Goal: Information Seeking & Learning: Check status

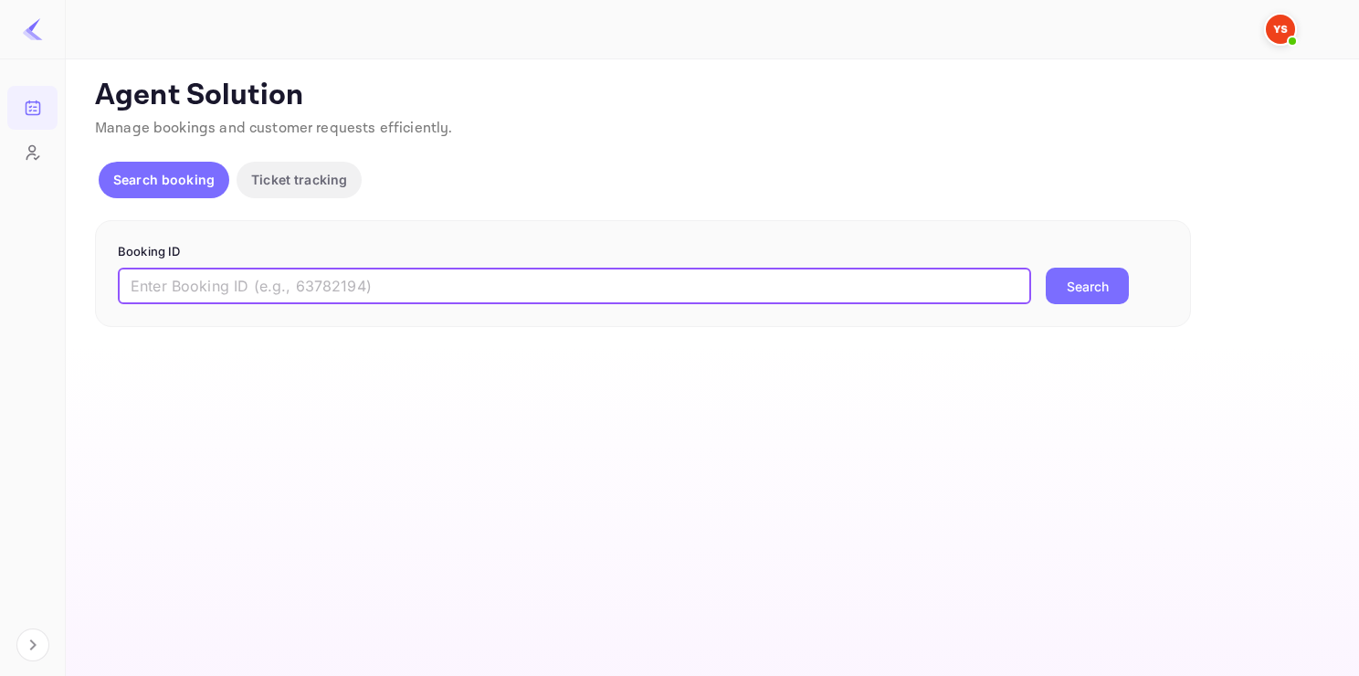
paste input "9207216"
click at [471, 296] on input "text" at bounding box center [574, 286] width 913 height 37
type input "9207216"
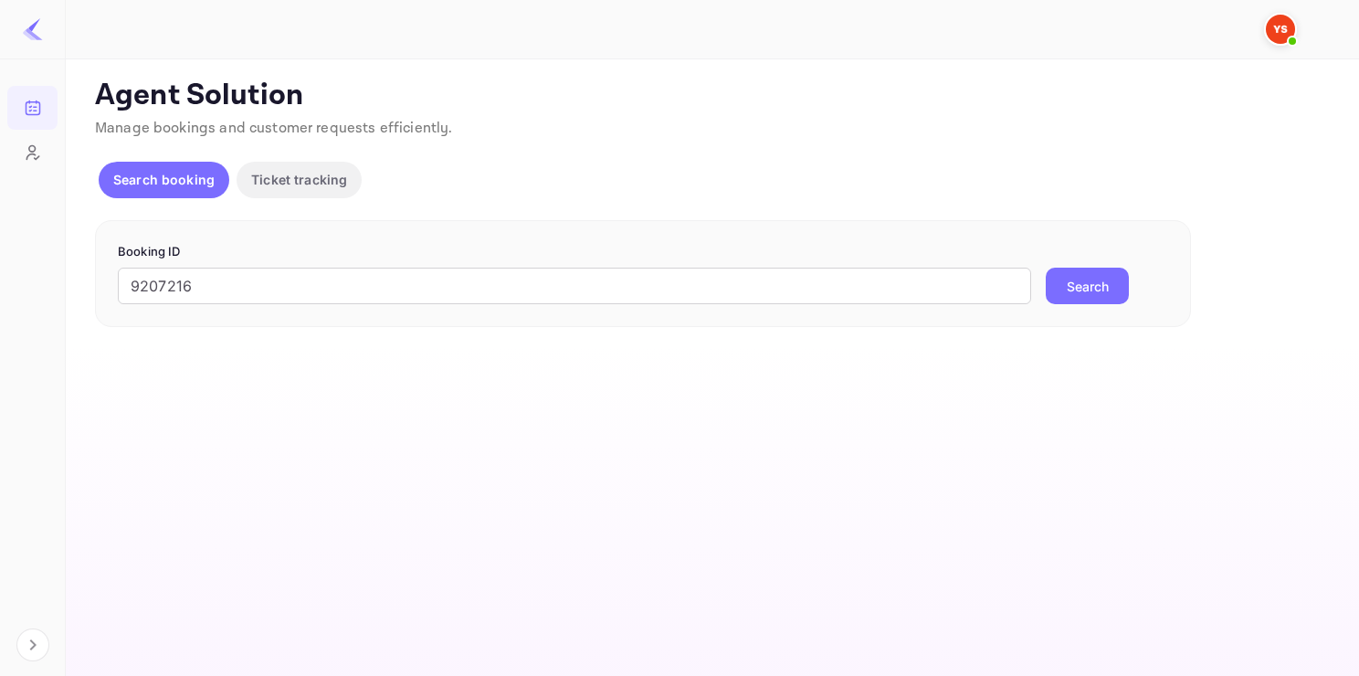
click at [1062, 289] on button "Search" at bounding box center [1087, 286] width 83 height 37
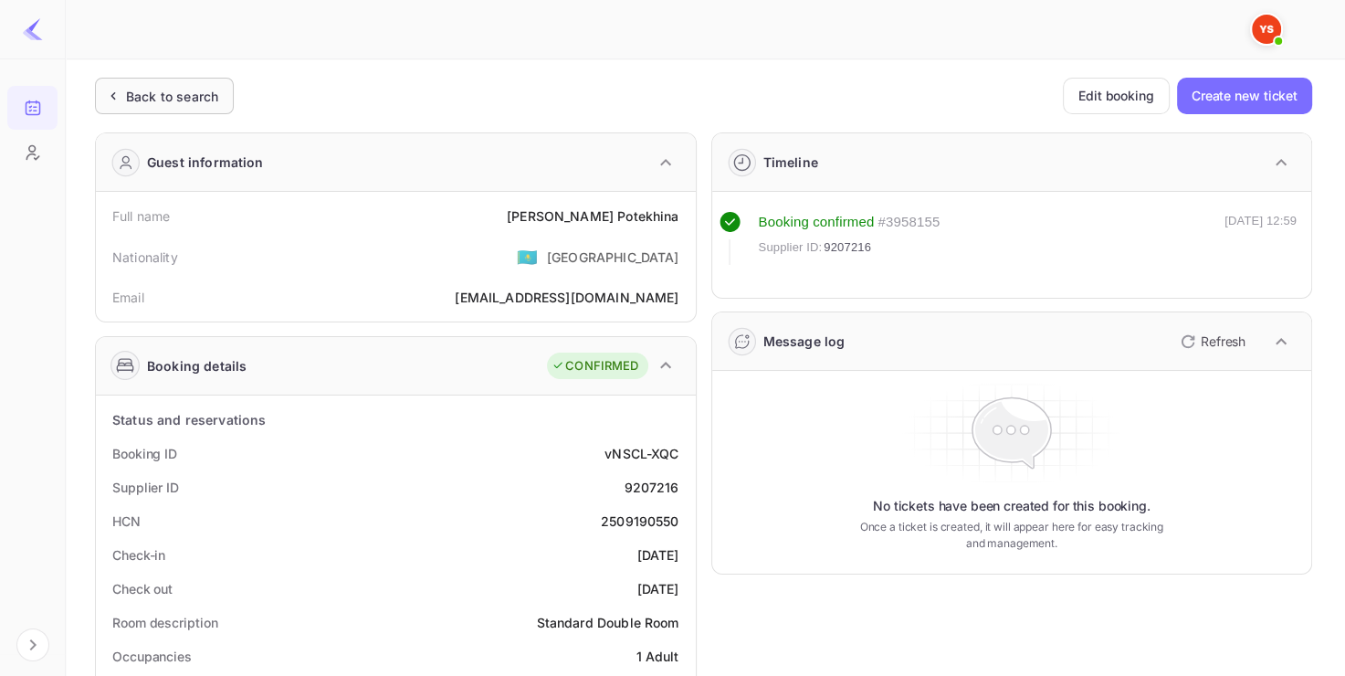
click at [166, 89] on div "Back to search" at bounding box center [172, 96] width 92 height 19
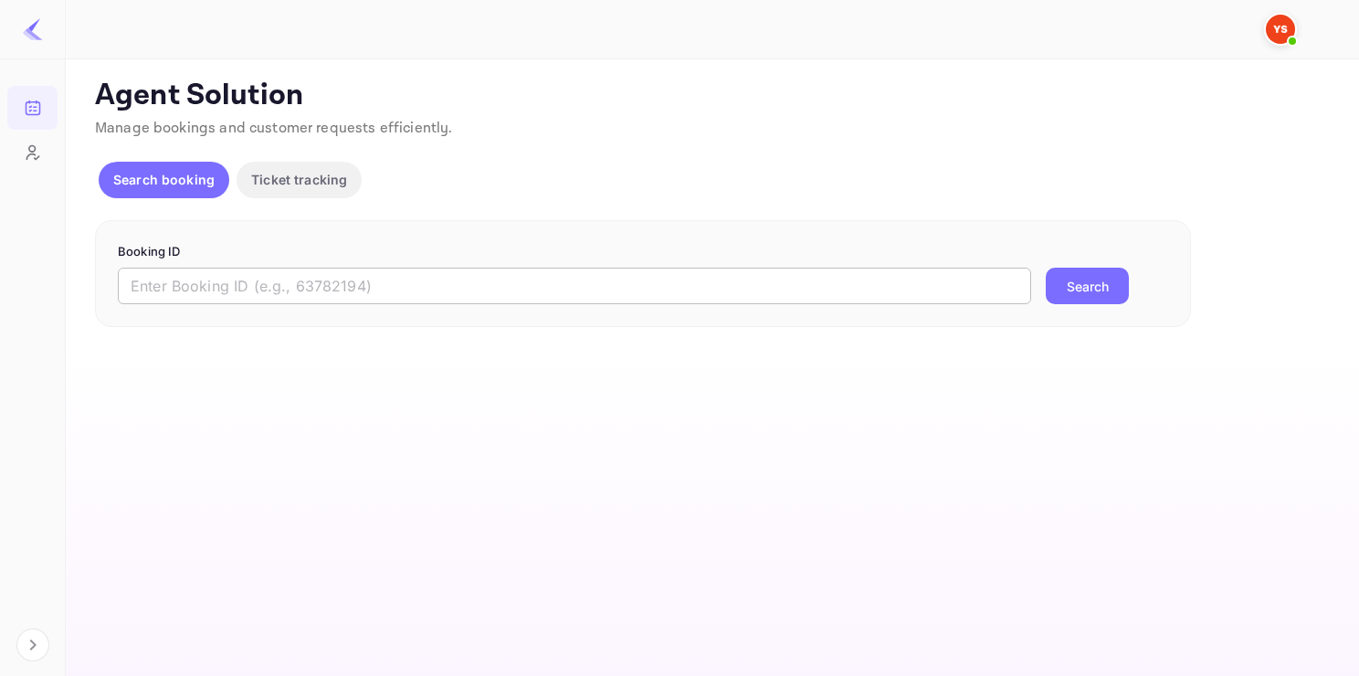
click at [289, 270] on input "text" at bounding box center [574, 286] width 913 height 37
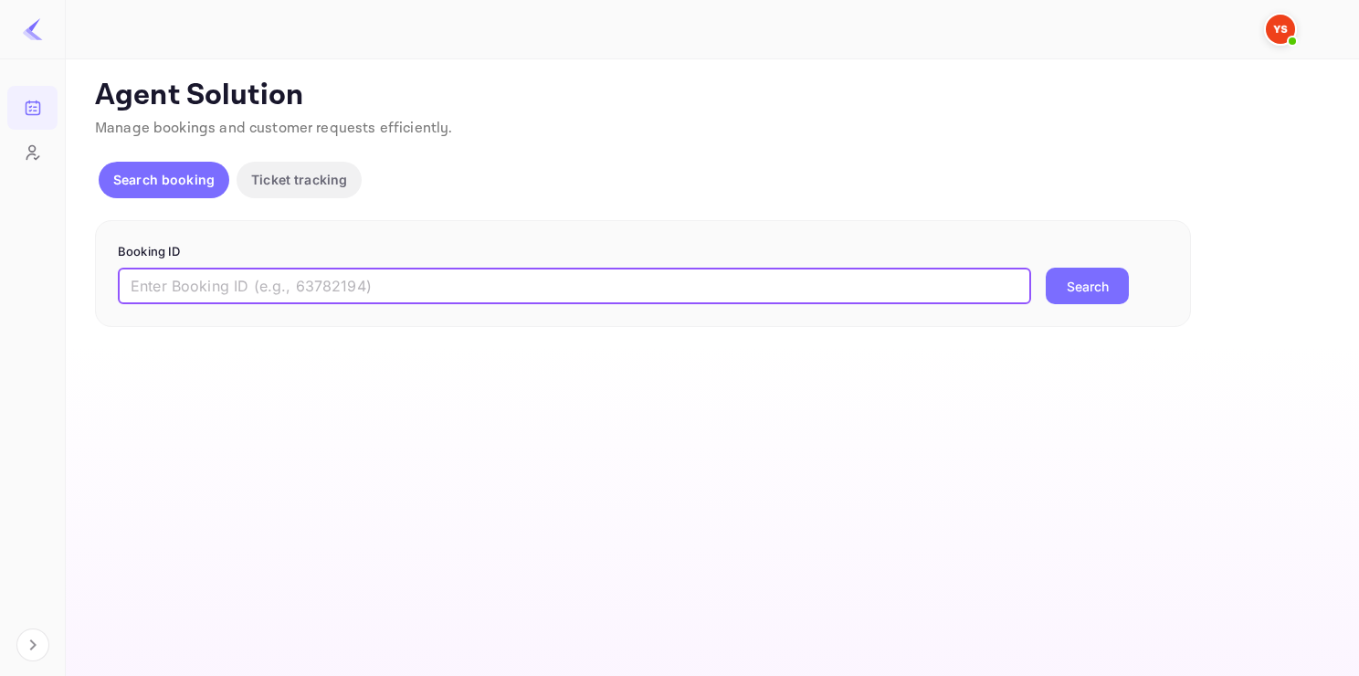
paste input "8851087"
type input "8851087"
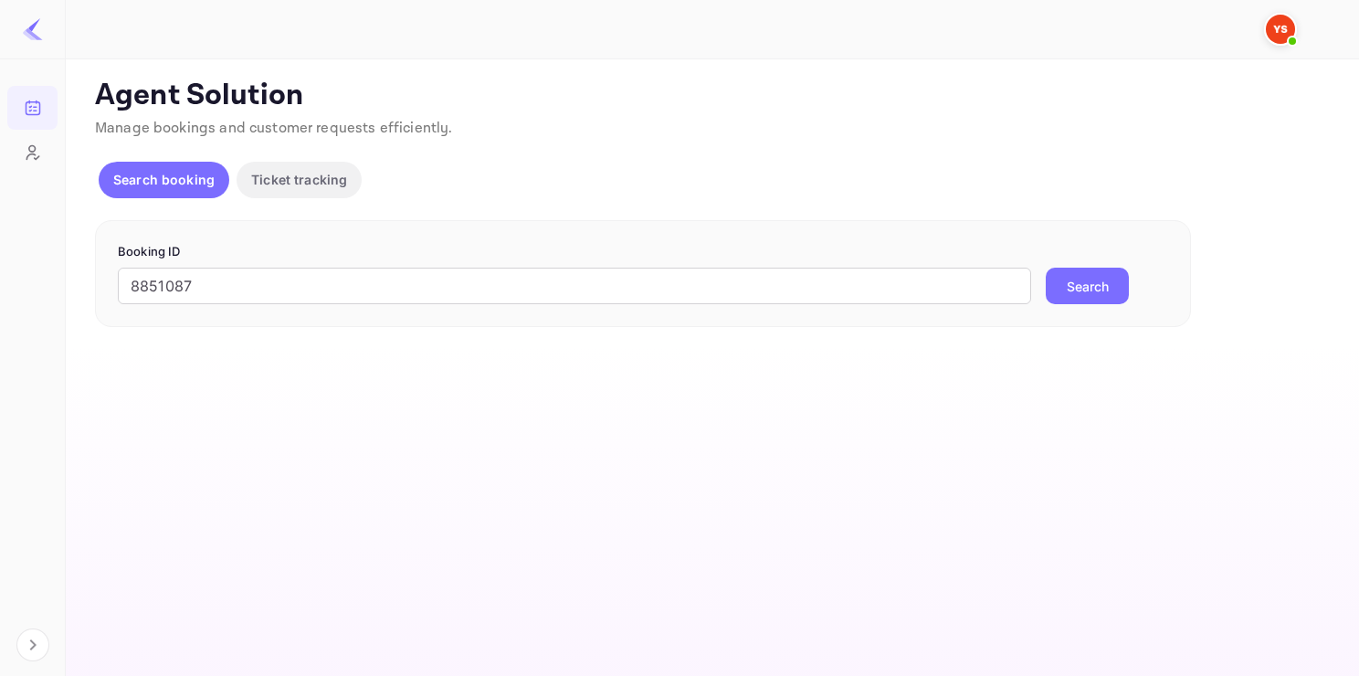
click at [1083, 273] on button "Search" at bounding box center [1087, 286] width 83 height 37
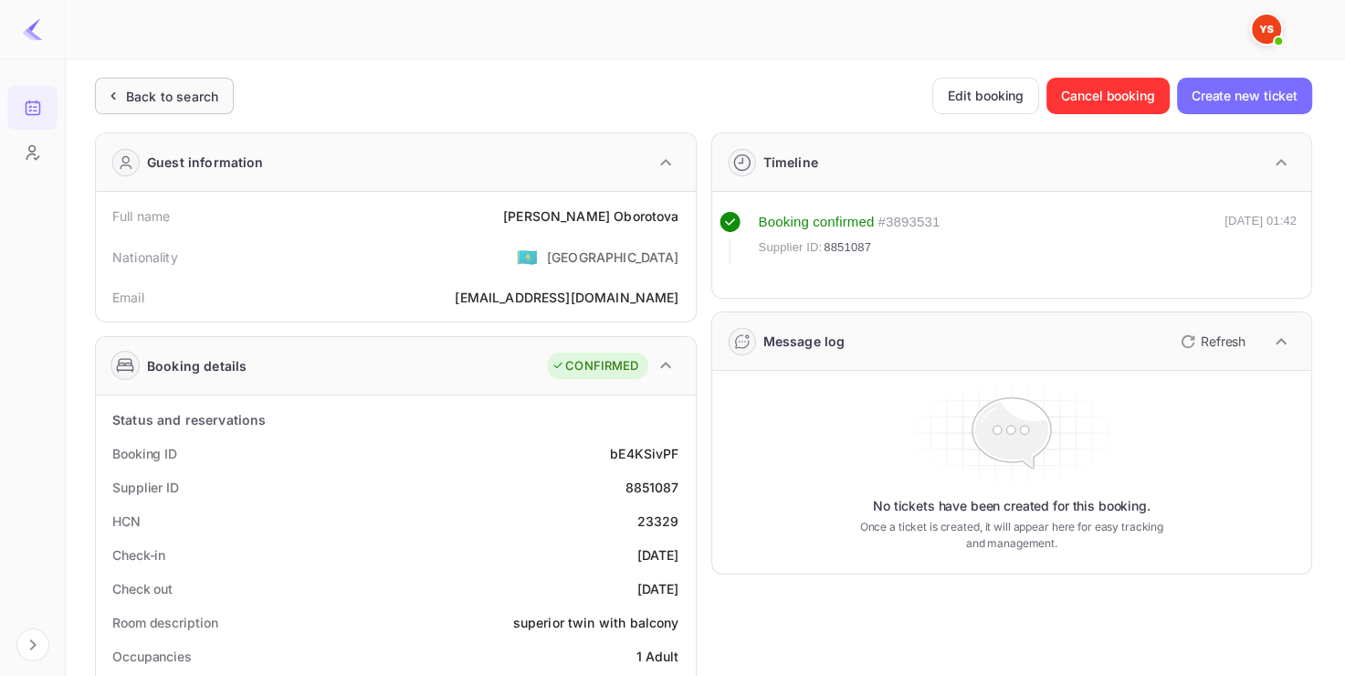
click at [169, 90] on div "Back to search" at bounding box center [172, 96] width 92 height 19
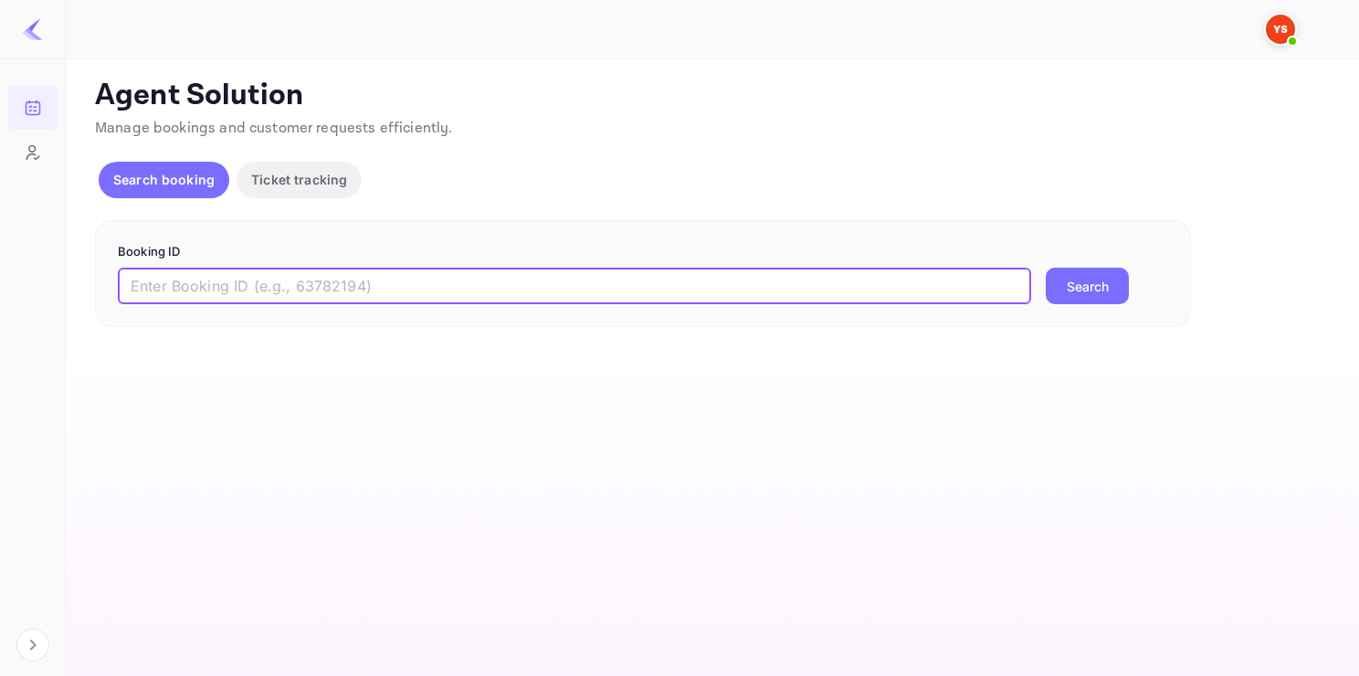
click at [405, 285] on input "text" at bounding box center [574, 286] width 913 height 37
paste input "8462384"
type input "8462384"
